Goal: Communication & Community: Share content

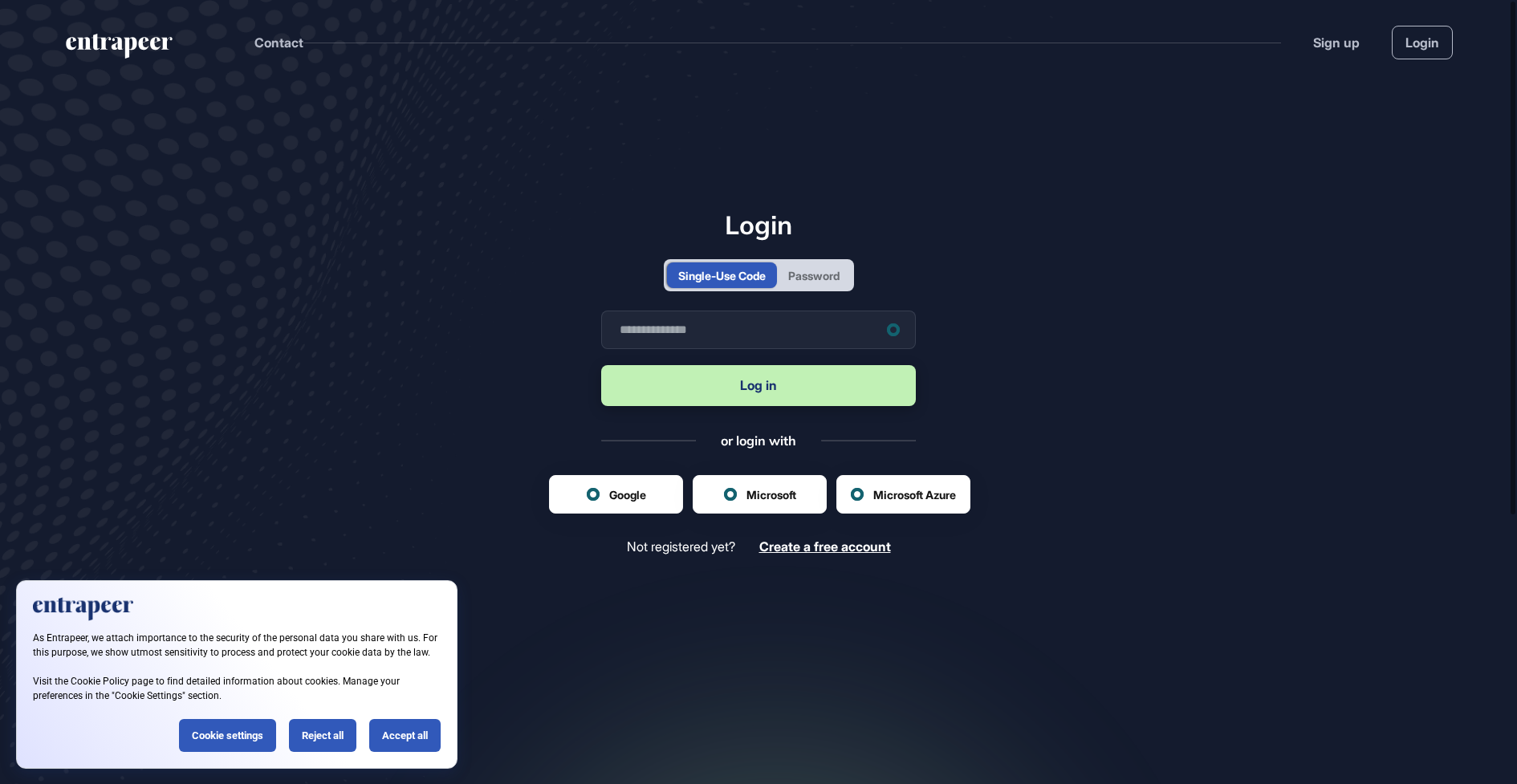
scroll to position [1, 1]
click at [804, 276] on div "Password" at bounding box center [814, 275] width 51 height 17
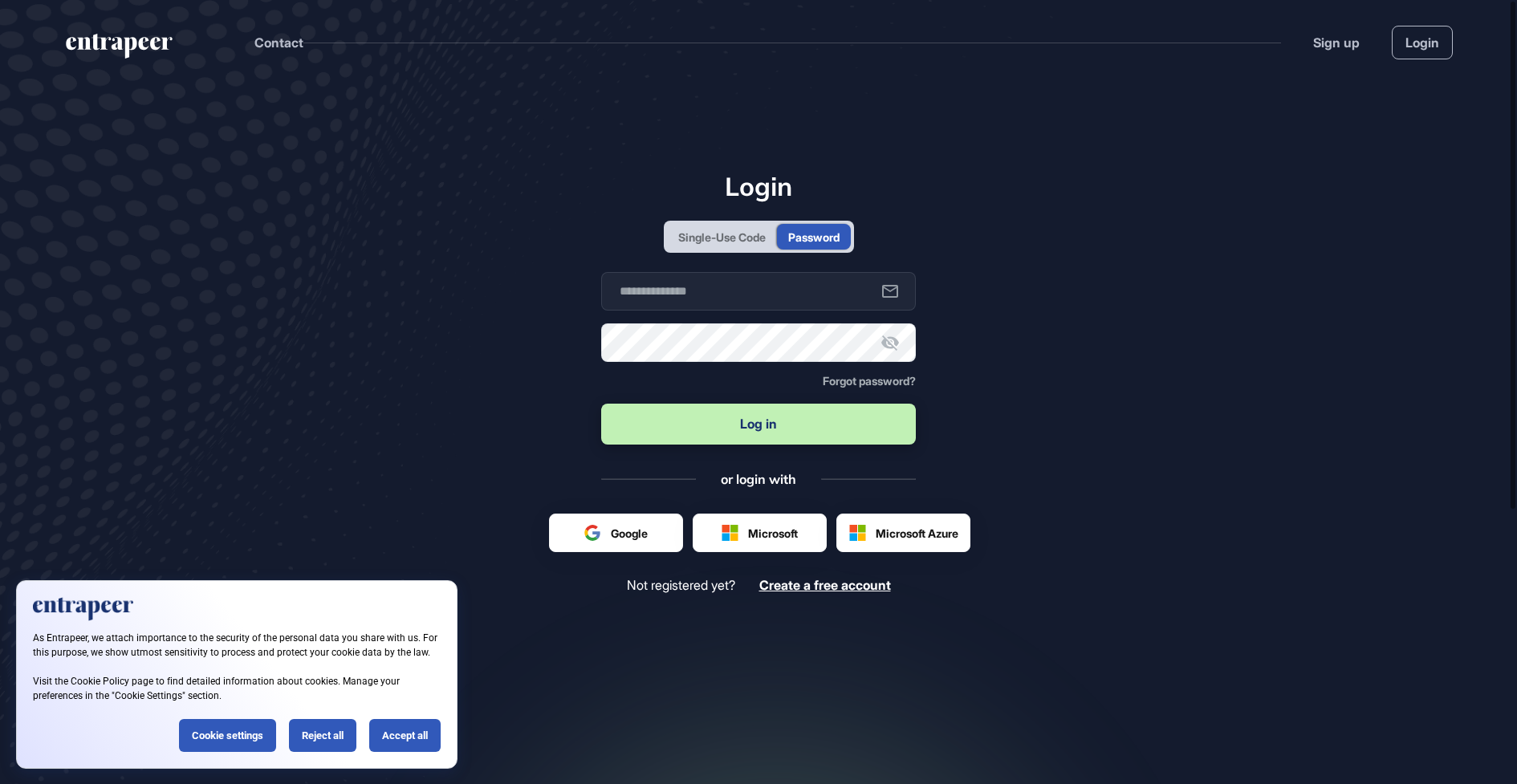
scroll to position [0, 0]
click at [755, 296] on input "text" at bounding box center [758, 291] width 315 height 38
type input "**********"
click at [720, 436] on button "Log in" at bounding box center [758, 424] width 315 height 41
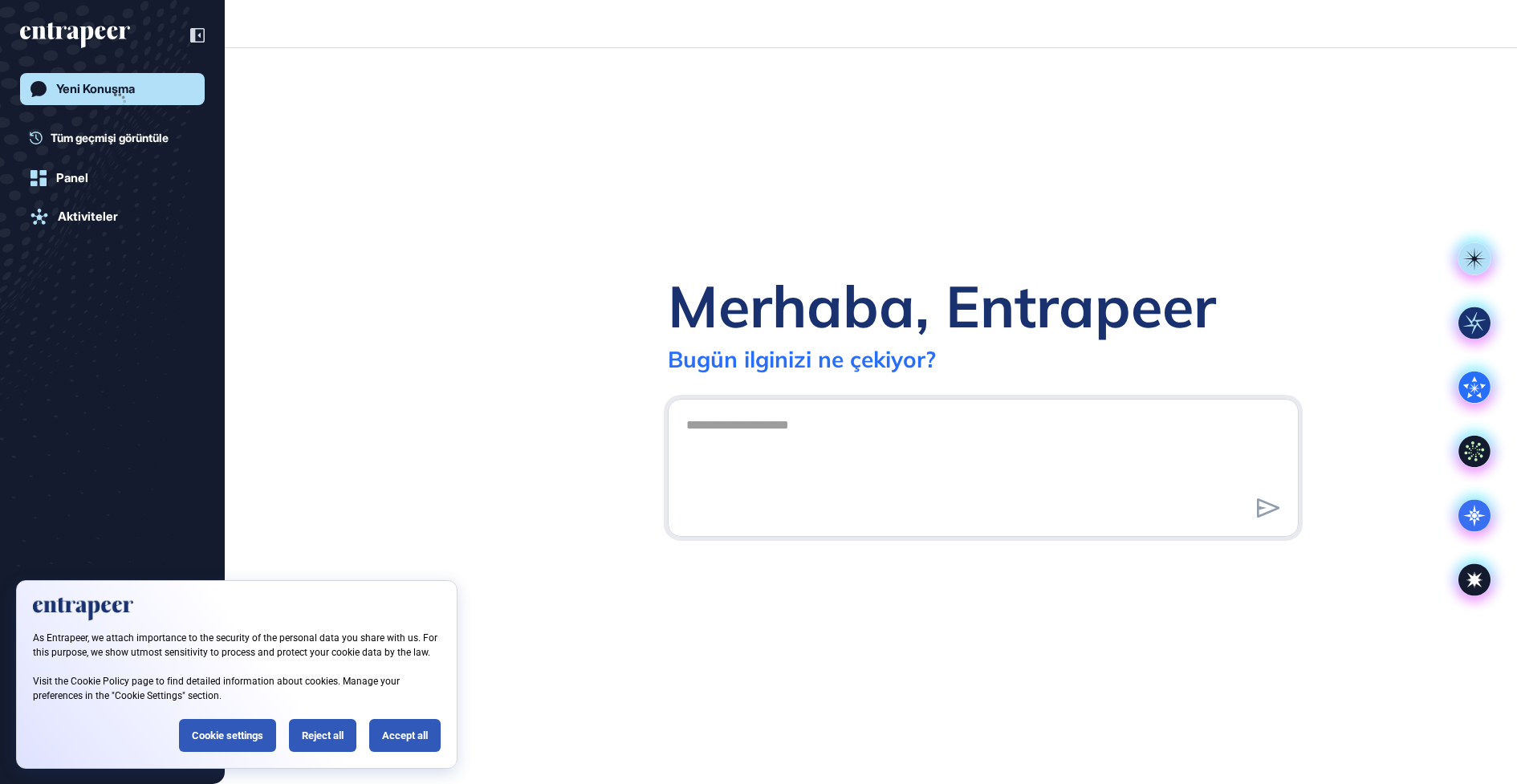
scroll to position [1, 1]
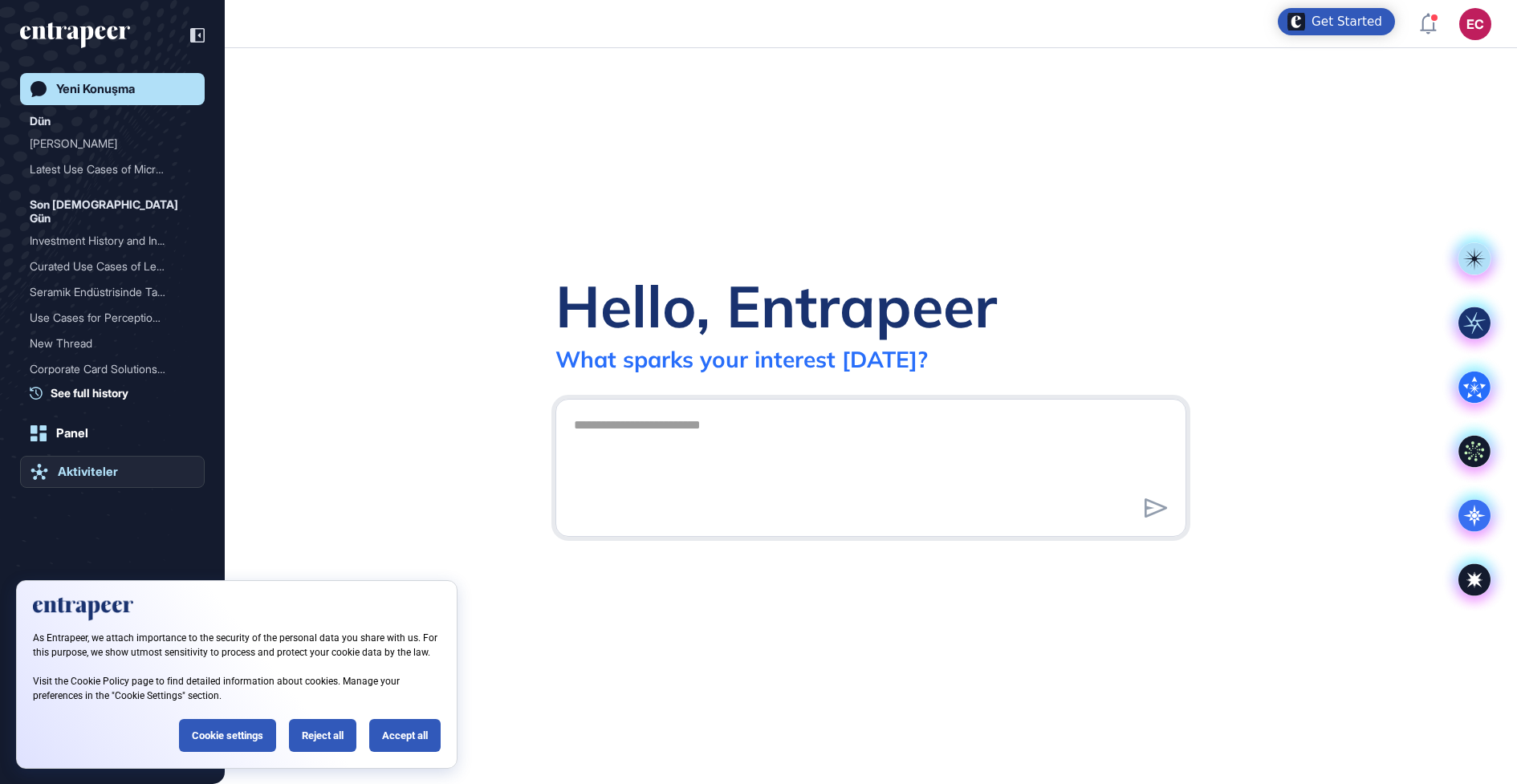
click at [63, 470] on div "Aktiviteler" at bounding box center [87, 471] width 60 height 15
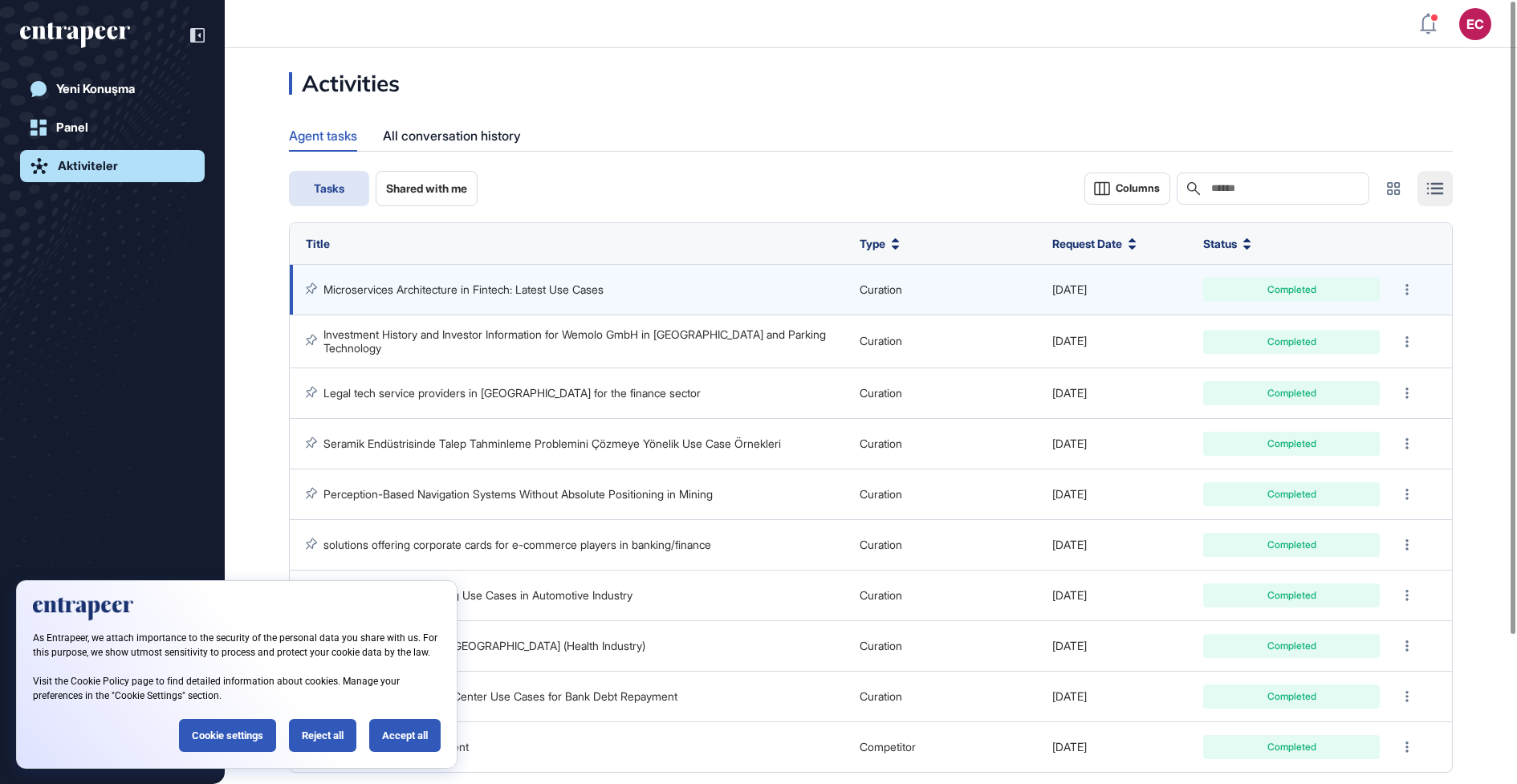
click at [506, 278] on td "Microservices Architecture in Fintech: Latest Use Cases" at bounding box center [571, 290] width 562 height 51
click at [498, 287] on link "Microservices Architecture in Fintech: Latest Use Cases" at bounding box center [464, 289] width 280 height 14
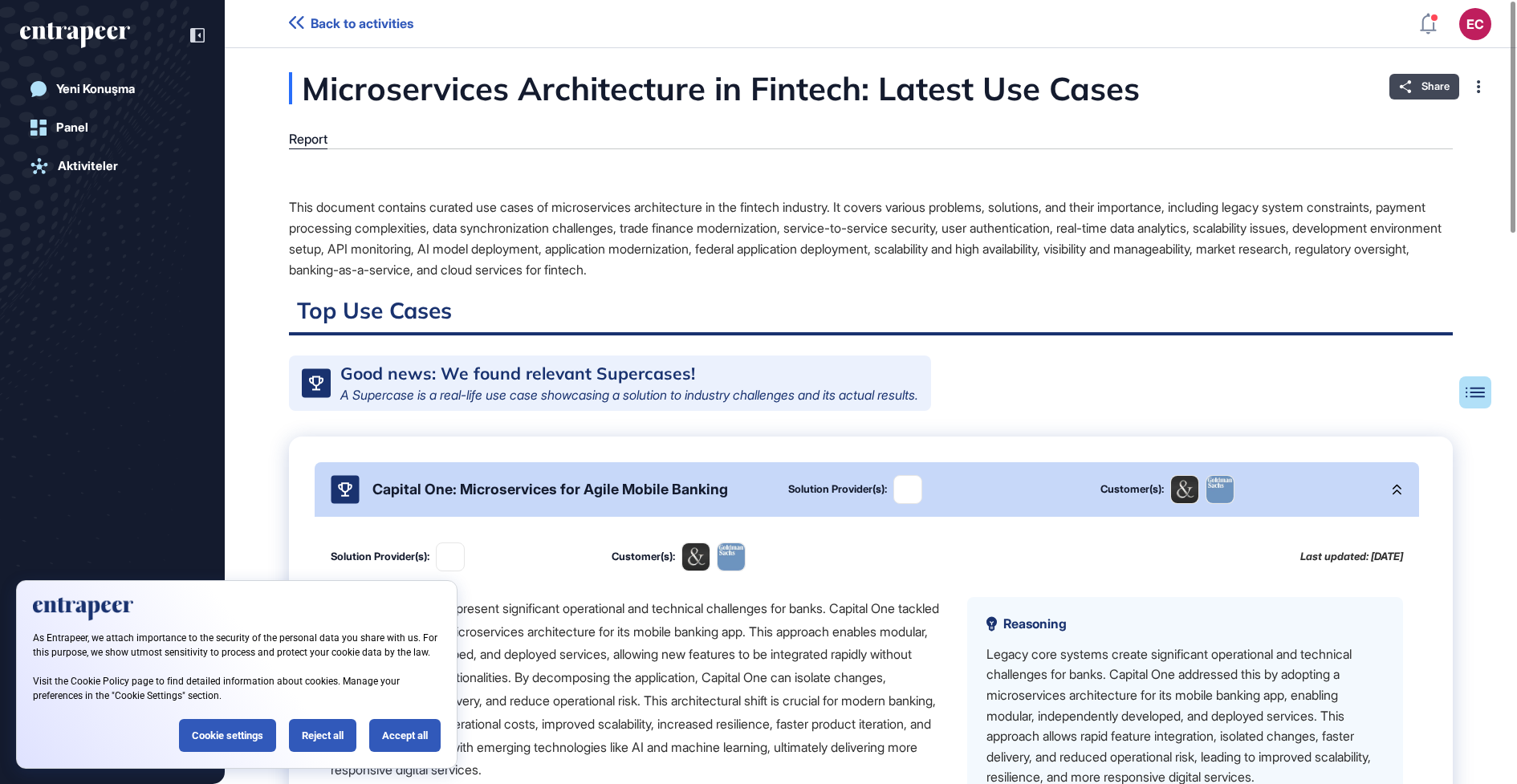
click at [1426, 85] on span "Share" at bounding box center [1436, 86] width 28 height 13
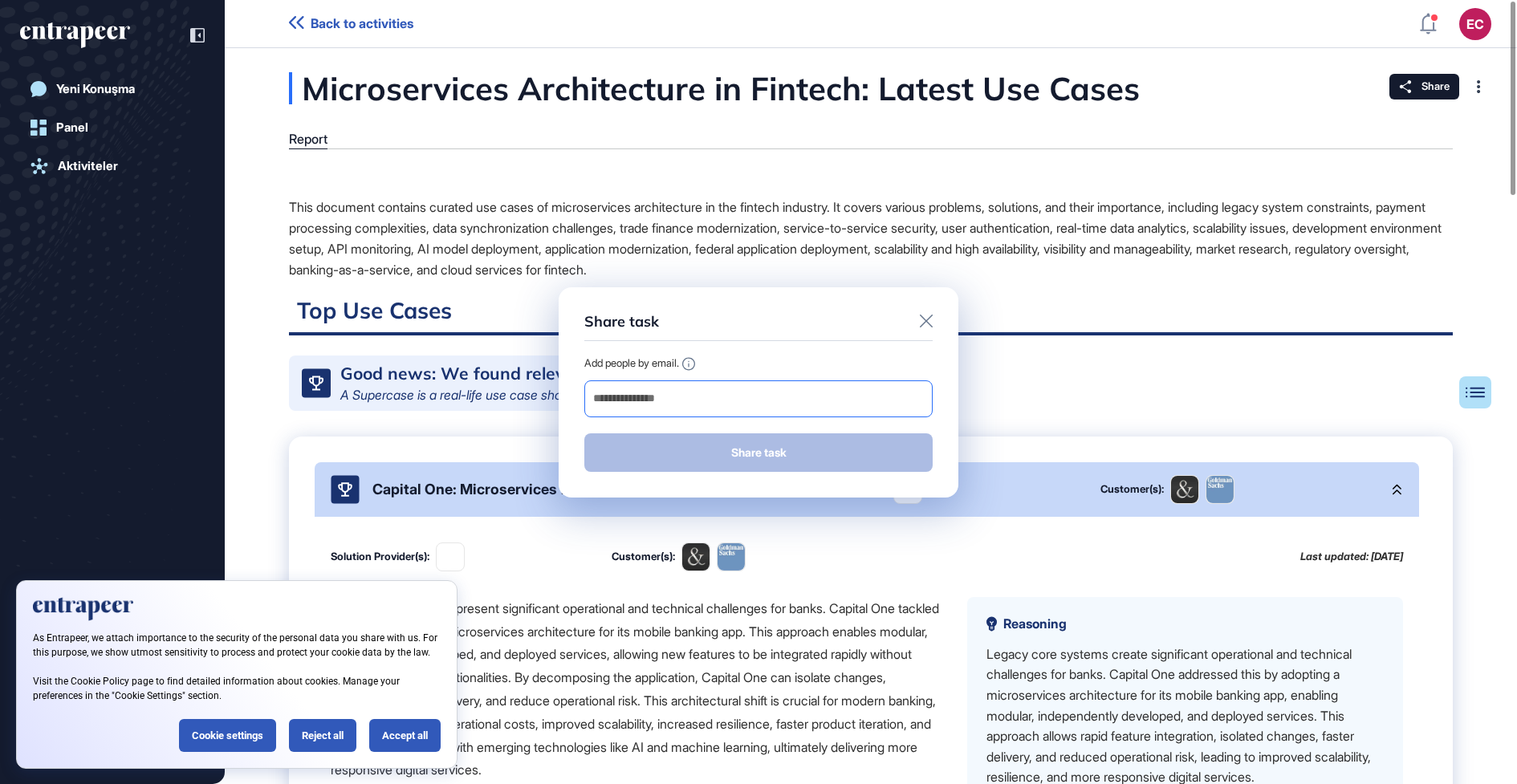
click at [683, 394] on input "email" at bounding box center [758, 398] width 334 height 23
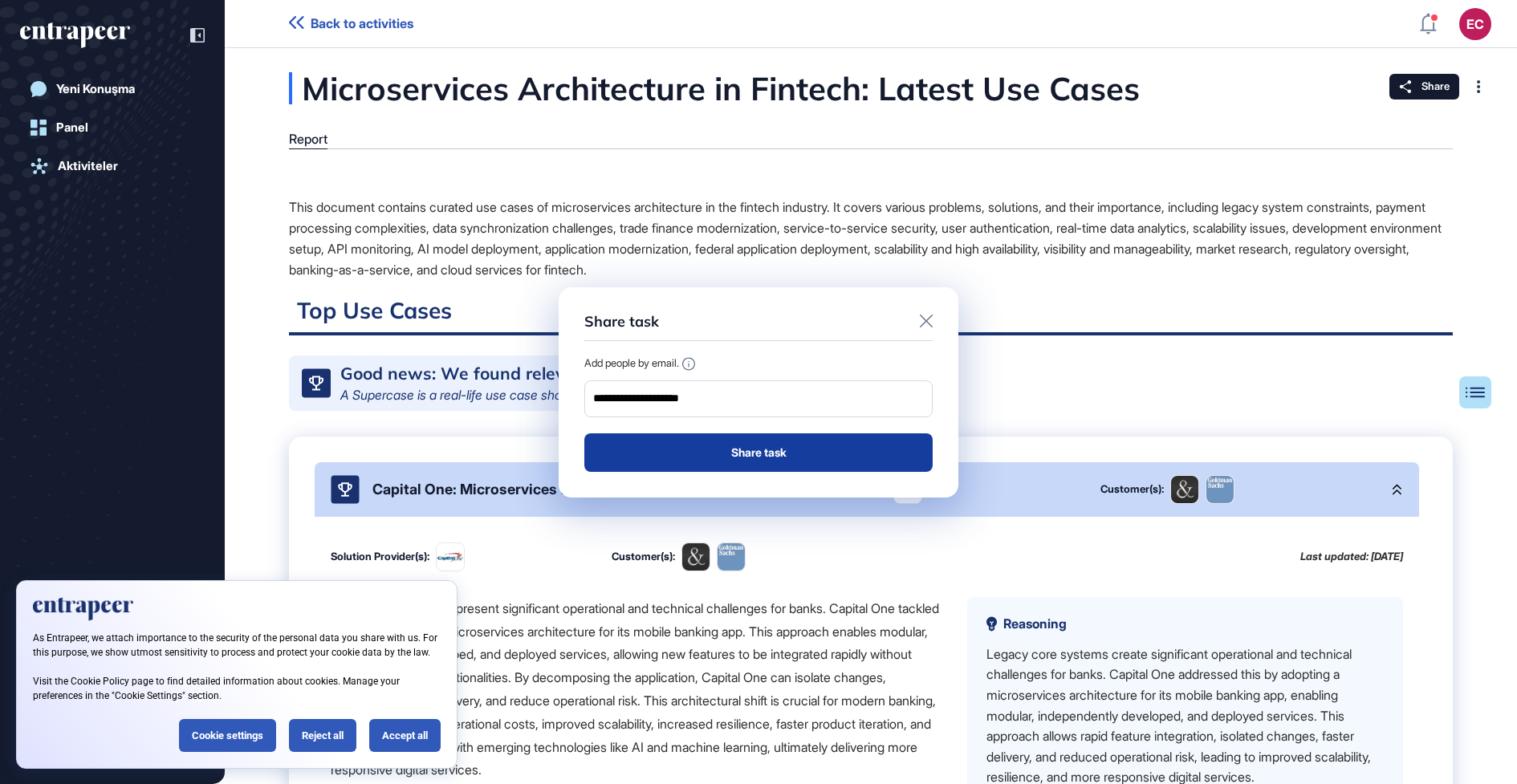
type input "**********"
click at [758, 452] on button "Share task" at bounding box center [758, 452] width 348 height 38
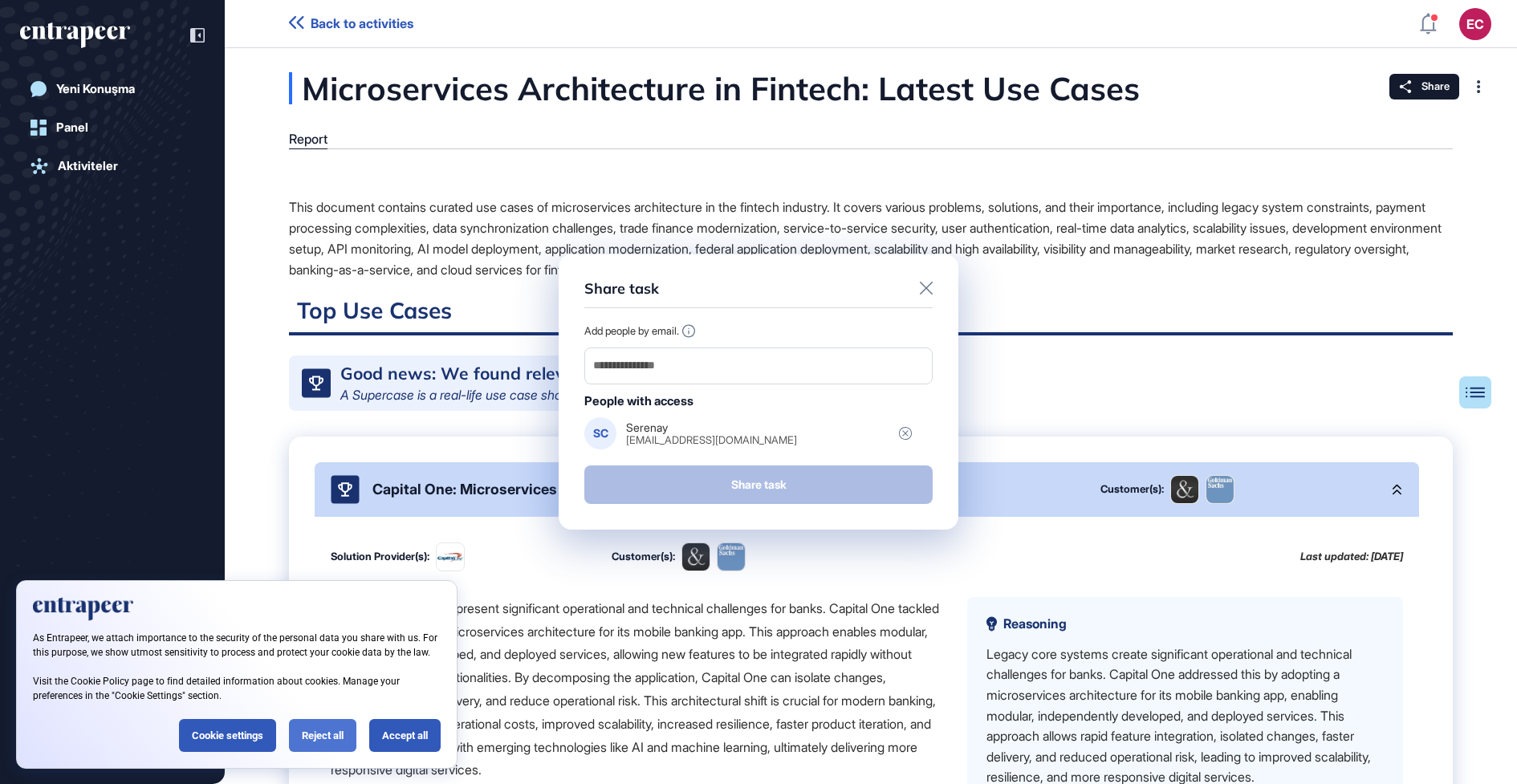
click at [349, 737] on div "Reject all" at bounding box center [323, 736] width 68 height 33
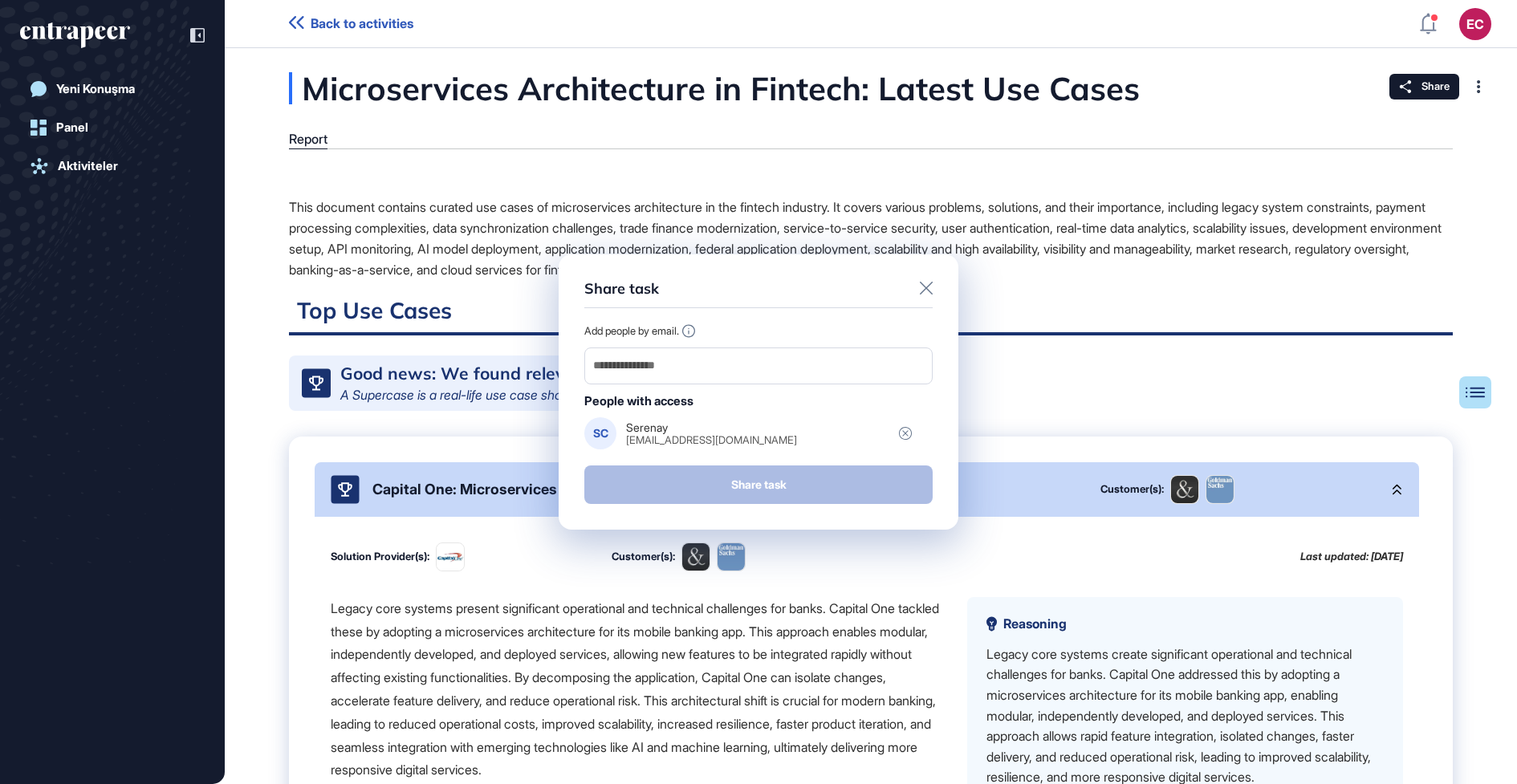
click at [785, 312] on div "Share task Add people by email. People with access SC Serenay [EMAIL_ADDRESS][D…" at bounding box center [759, 393] width 400 height 276
click at [723, 359] on input "email" at bounding box center [758, 366] width 334 height 23
paste input "**********"
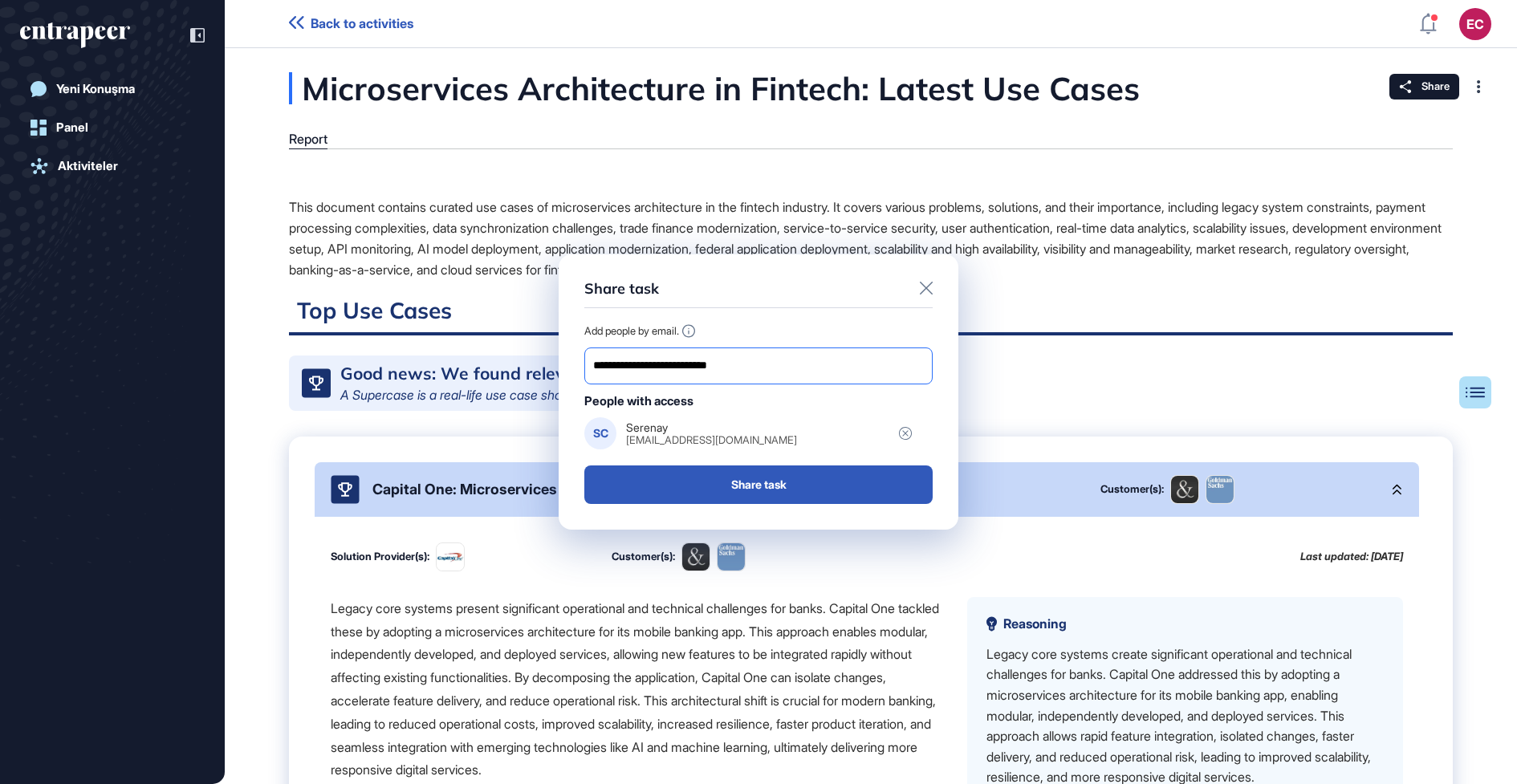
type input "**********"
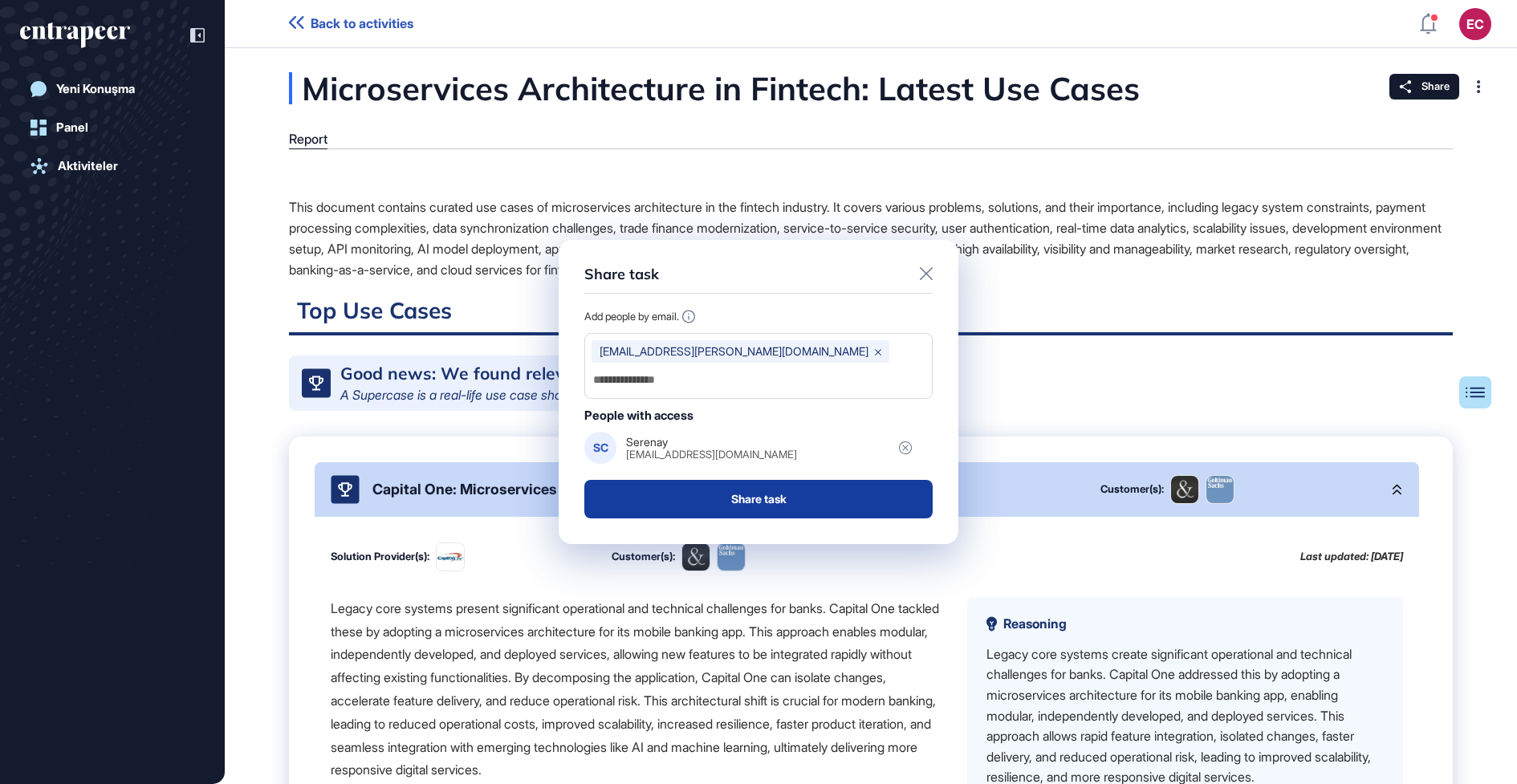
click at [733, 491] on button "Share task" at bounding box center [758, 499] width 348 height 38
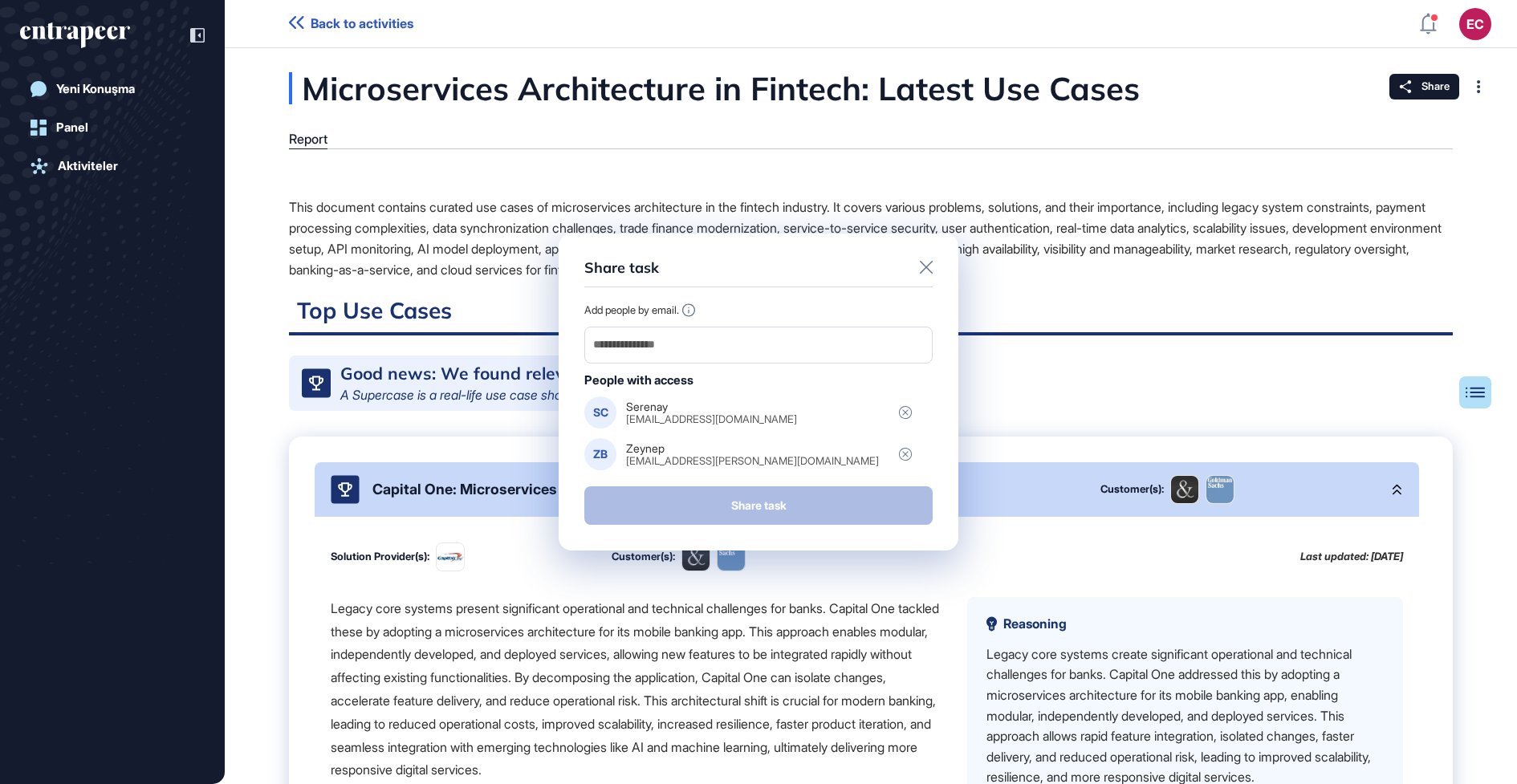
click at [925, 272] on icon at bounding box center [926, 267] width 13 height 13
